Goal: Browse casually: Explore the website without a specific task or goal

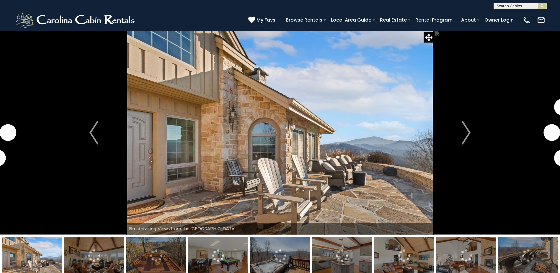
click at [473, 131] on button "Next" at bounding box center [466, 133] width 64 height 204
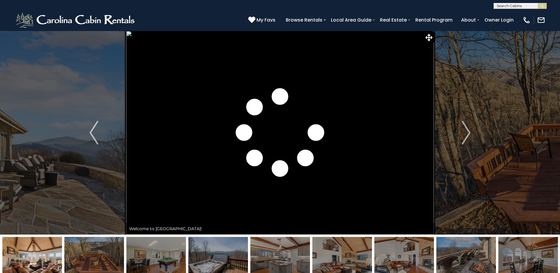
click at [473, 131] on button "Next" at bounding box center [466, 133] width 64 height 204
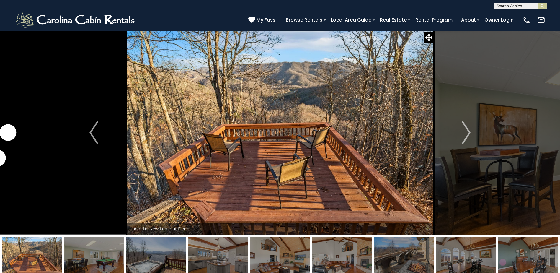
click at [473, 131] on button "Next" at bounding box center [466, 133] width 64 height 204
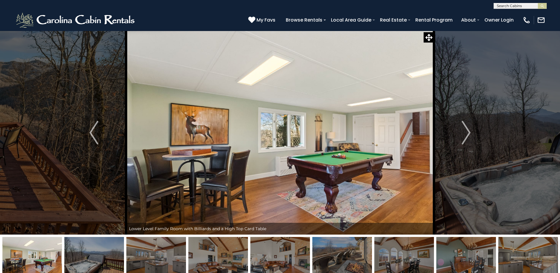
click at [473, 131] on button "Next" at bounding box center [466, 133] width 64 height 204
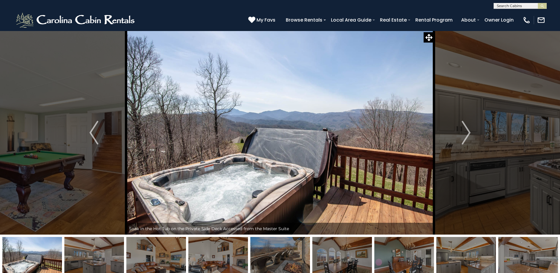
click at [473, 131] on button "Next" at bounding box center [466, 133] width 64 height 204
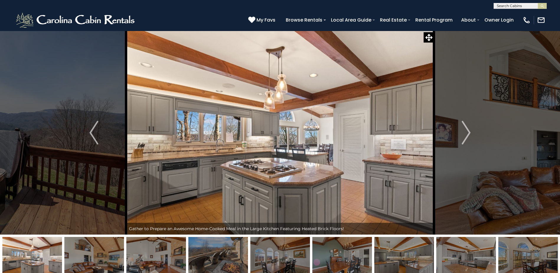
click at [473, 131] on button "Next" at bounding box center [466, 133] width 64 height 204
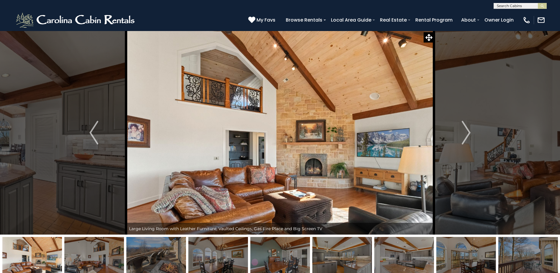
click at [473, 131] on button "Next" at bounding box center [466, 133] width 64 height 204
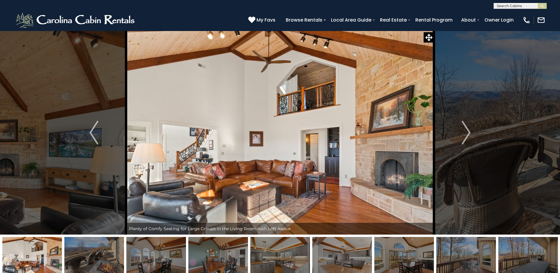
click at [473, 131] on button "Next" at bounding box center [466, 133] width 64 height 204
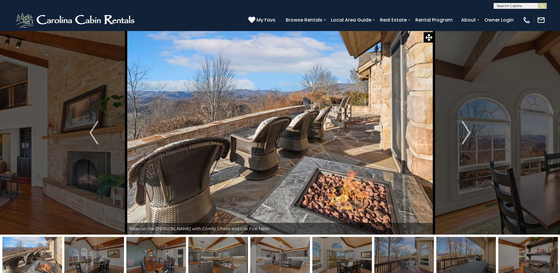
click at [473, 131] on button "Next" at bounding box center [466, 133] width 64 height 204
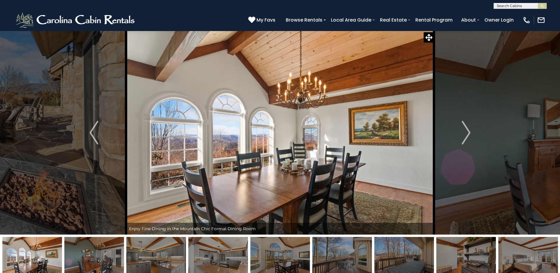
click at [473, 131] on button "Next" at bounding box center [466, 133] width 64 height 204
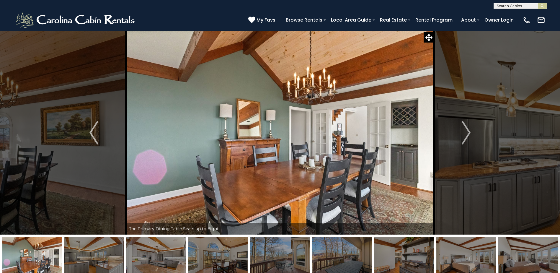
click at [473, 131] on button "Next" at bounding box center [466, 133] width 64 height 204
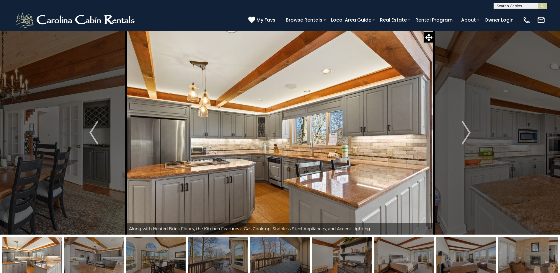
click at [473, 131] on button "Next" at bounding box center [466, 133] width 64 height 204
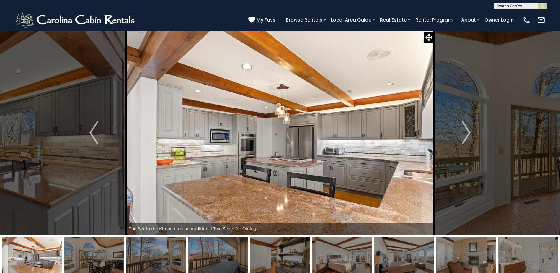
click at [473, 131] on button "Next" at bounding box center [466, 133] width 64 height 204
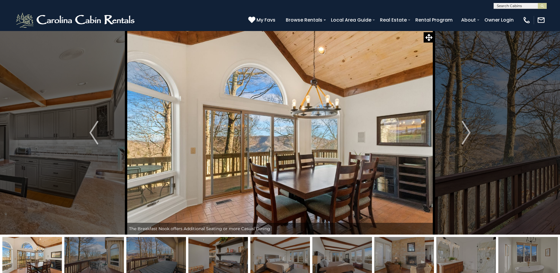
click at [473, 131] on button "Next" at bounding box center [466, 133] width 64 height 204
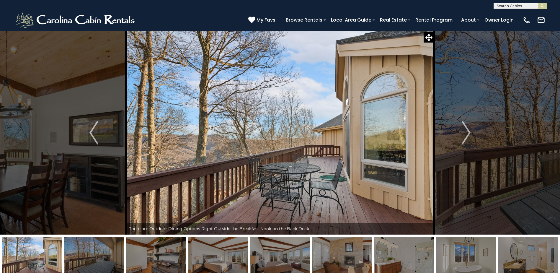
click at [473, 131] on button "Next" at bounding box center [466, 133] width 64 height 204
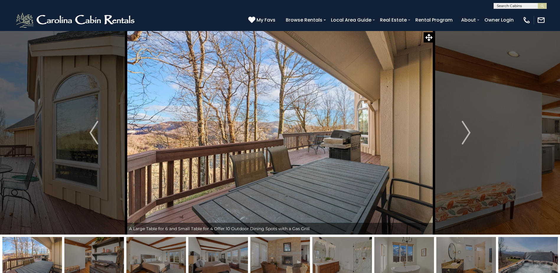
click at [473, 131] on button "Next" at bounding box center [466, 133] width 64 height 204
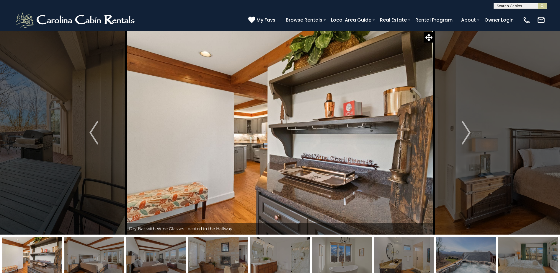
click at [473, 131] on button "Next" at bounding box center [466, 133] width 64 height 204
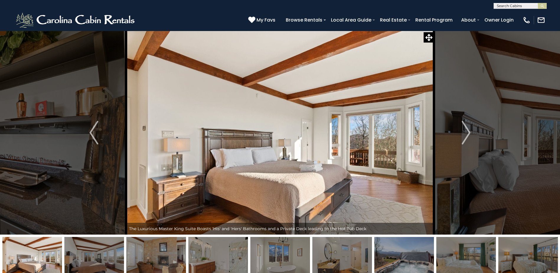
click at [473, 131] on button "Next" at bounding box center [466, 133] width 64 height 204
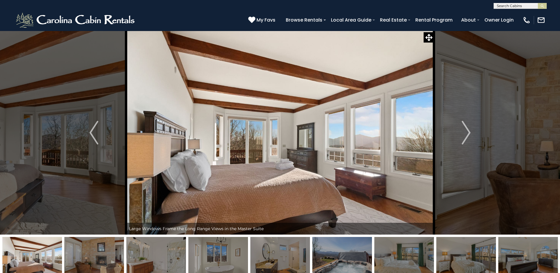
click at [473, 131] on button "Next" at bounding box center [466, 133] width 64 height 204
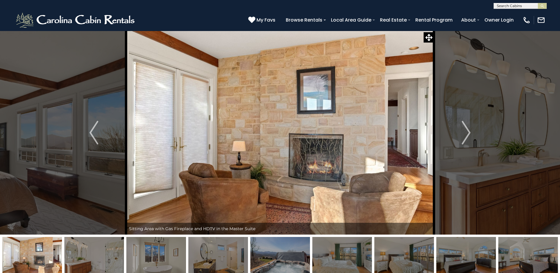
click at [473, 131] on button "Next" at bounding box center [466, 133] width 64 height 204
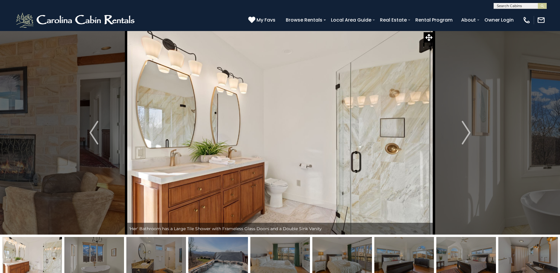
click at [473, 131] on button "Next" at bounding box center [466, 133] width 64 height 204
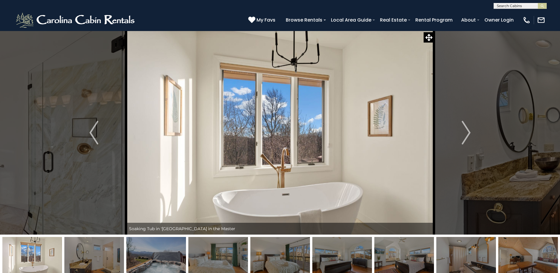
click at [473, 131] on button "Next" at bounding box center [466, 133] width 64 height 204
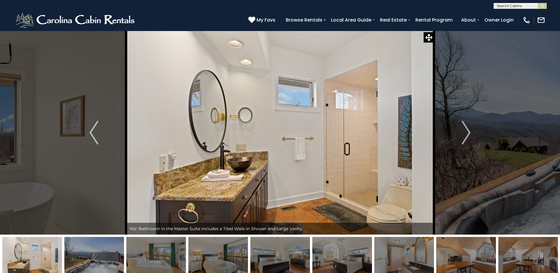
click at [473, 131] on button "Next" at bounding box center [466, 133] width 64 height 204
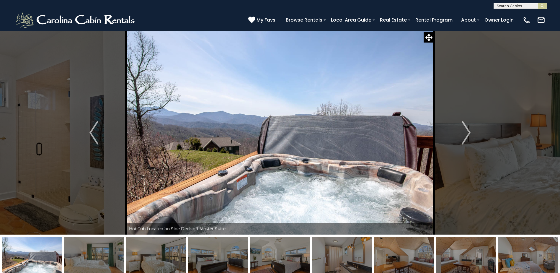
click at [473, 131] on button "Next" at bounding box center [466, 133] width 64 height 204
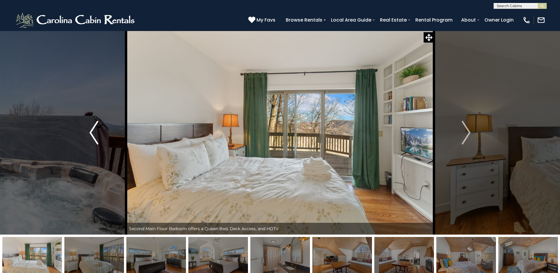
click at [91, 133] on img "Previous" at bounding box center [94, 133] width 9 height 24
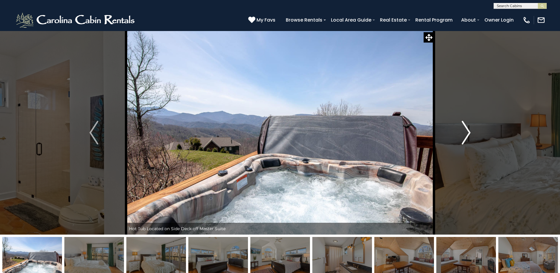
click at [476, 130] on button "Next" at bounding box center [466, 133] width 64 height 204
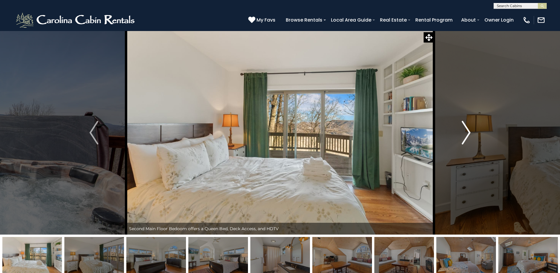
click at [476, 130] on button "Next" at bounding box center [466, 133] width 64 height 204
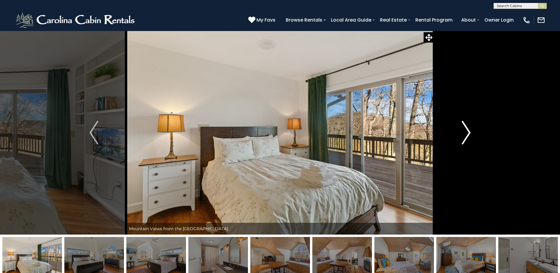
click at [476, 130] on button "Next" at bounding box center [466, 133] width 64 height 204
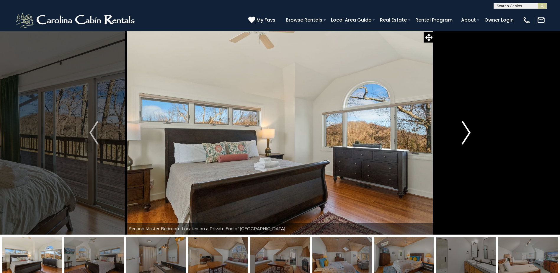
click at [466, 131] on img "Next" at bounding box center [466, 133] width 9 height 24
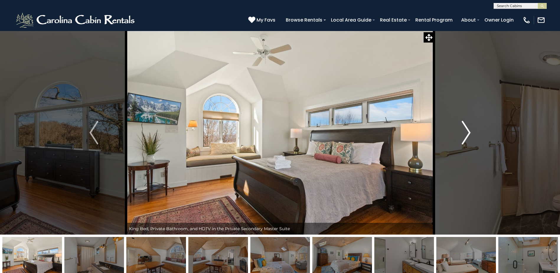
click at [466, 131] on img "Next" at bounding box center [466, 133] width 9 height 24
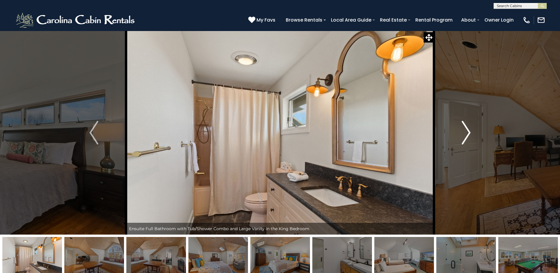
click at [466, 131] on img "Next" at bounding box center [466, 133] width 9 height 24
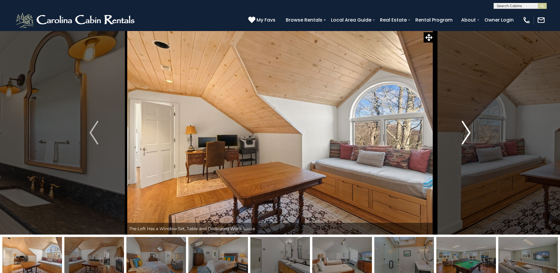
click at [466, 131] on img "Next" at bounding box center [466, 133] width 9 height 24
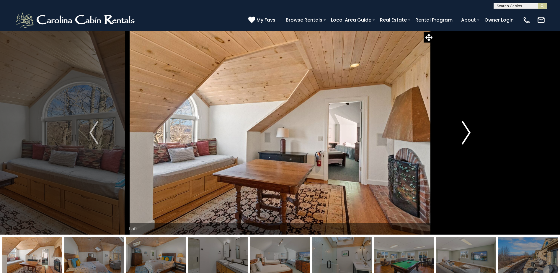
click at [466, 131] on img "Next" at bounding box center [466, 133] width 9 height 24
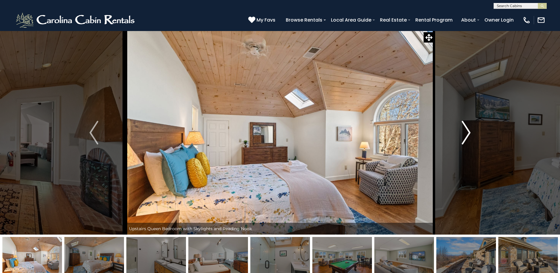
click at [466, 131] on img "Next" at bounding box center [466, 133] width 9 height 24
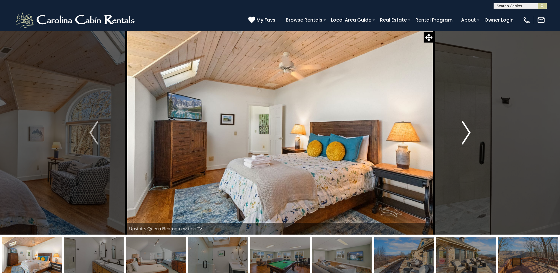
click at [466, 131] on img "Next" at bounding box center [466, 133] width 9 height 24
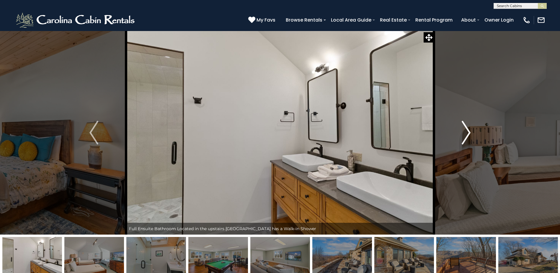
click at [466, 131] on img "Next" at bounding box center [466, 133] width 9 height 24
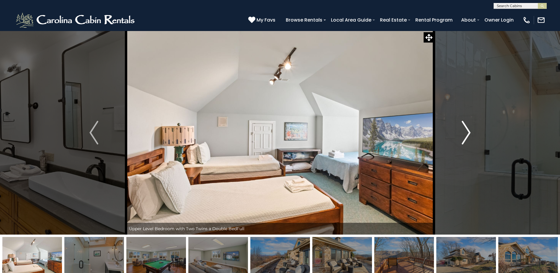
click at [466, 131] on img "Next" at bounding box center [466, 133] width 9 height 24
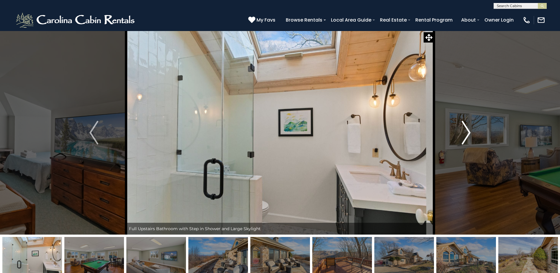
click at [466, 131] on img "Next" at bounding box center [466, 133] width 9 height 24
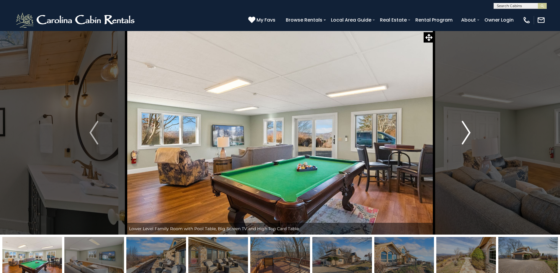
click at [466, 131] on img "Next" at bounding box center [466, 133] width 9 height 24
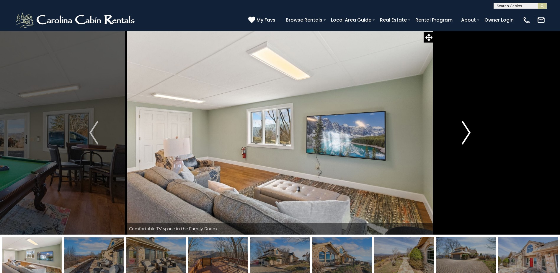
click at [466, 131] on img "Next" at bounding box center [466, 133] width 9 height 24
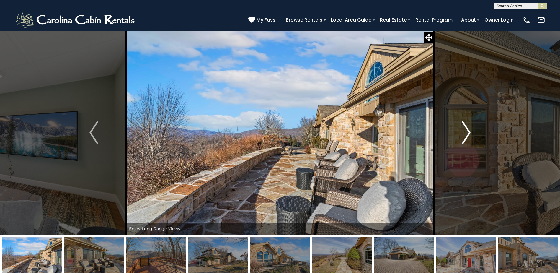
click at [466, 131] on img "Next" at bounding box center [466, 133] width 9 height 24
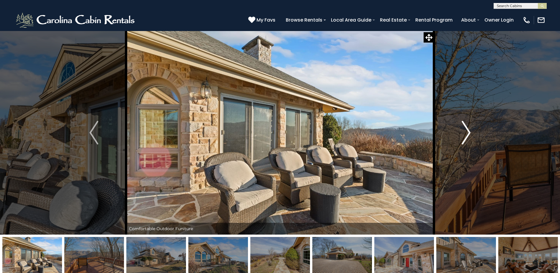
click at [466, 131] on img "Next" at bounding box center [466, 133] width 9 height 24
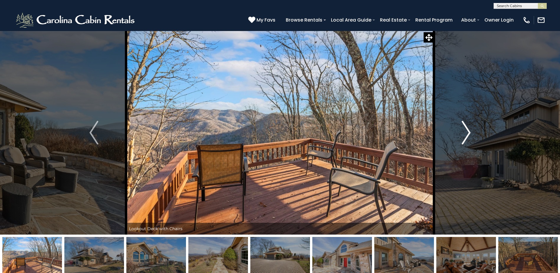
click at [466, 131] on img "Next" at bounding box center [466, 133] width 9 height 24
